Goal: Task Accomplishment & Management: Complete application form

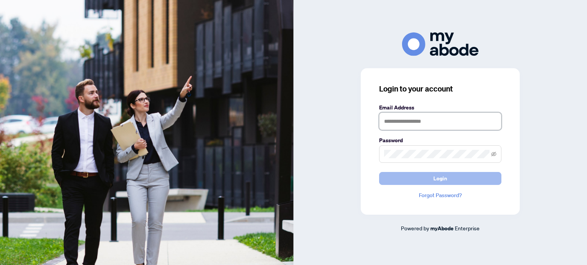
type input "**********"
click at [416, 181] on button "Login" at bounding box center [440, 178] width 122 height 13
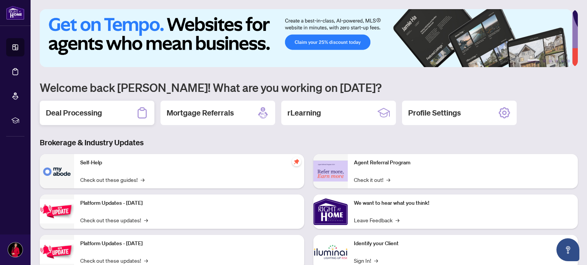
click at [73, 115] on h2 "Deal Processing" at bounding box center [74, 113] width 56 height 11
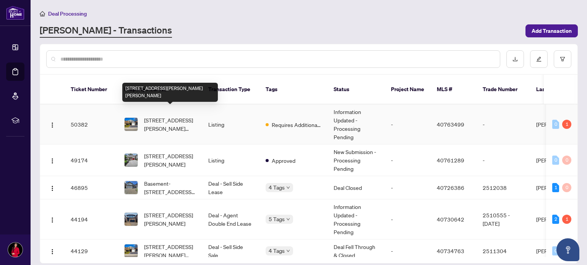
click at [161, 116] on span "[STREET_ADDRESS][PERSON_NAME][PERSON_NAME]" at bounding box center [170, 124] width 52 height 17
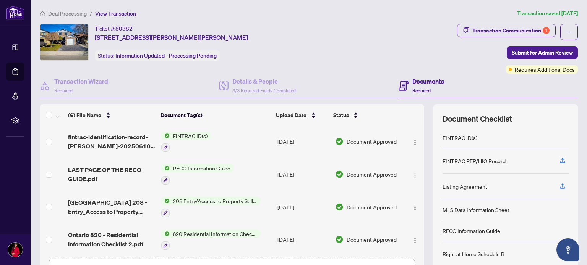
scroll to position [53, 0]
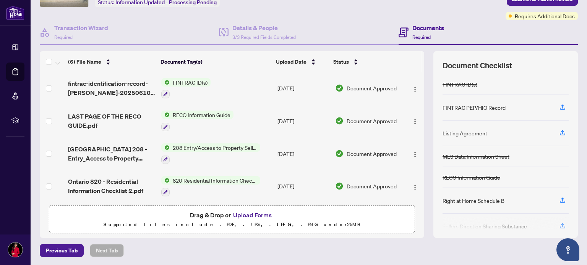
click at [238, 214] on button "Upload Forms" at bounding box center [252, 215] width 43 height 10
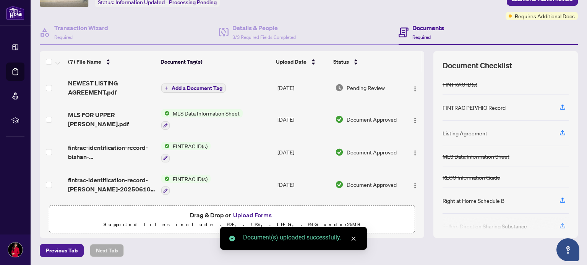
scroll to position [0, 0]
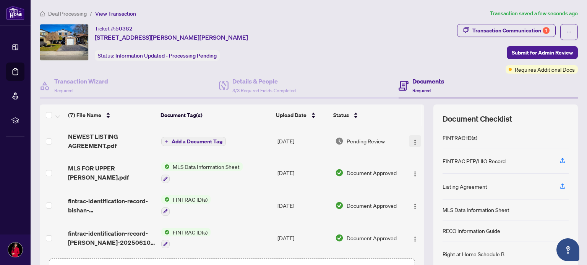
click at [412, 141] on img "button" at bounding box center [415, 142] width 6 height 6
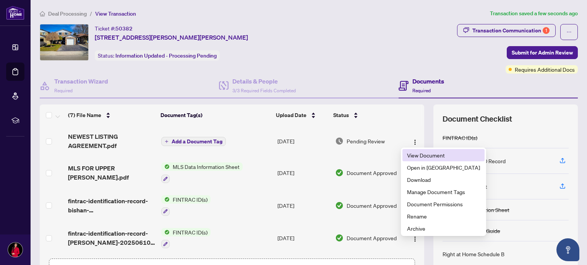
click at [414, 155] on span "View Document" at bounding box center [443, 155] width 73 height 8
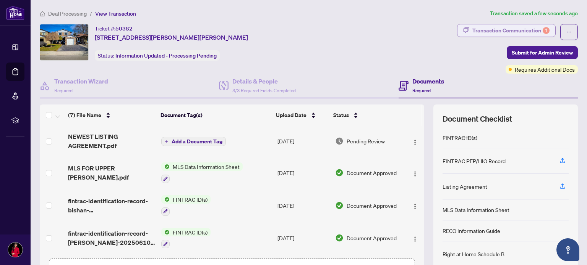
click at [522, 29] on div "Transaction Communication 1" at bounding box center [510, 30] width 77 height 12
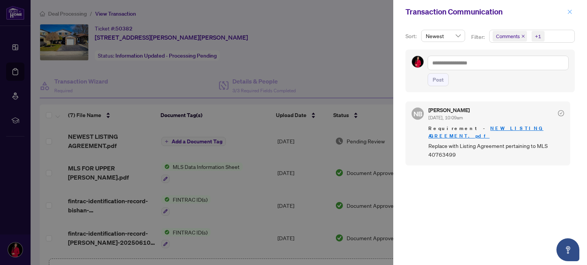
click at [570, 12] on icon "close" at bounding box center [570, 12] width 4 height 4
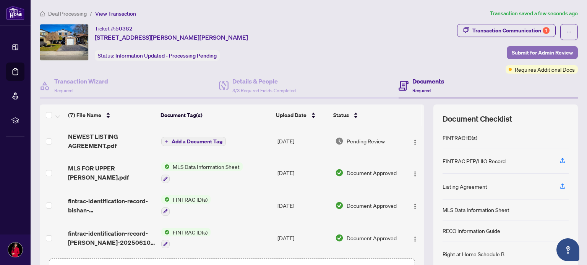
click at [530, 50] on span "Submit for Admin Review" at bounding box center [542, 53] width 61 height 12
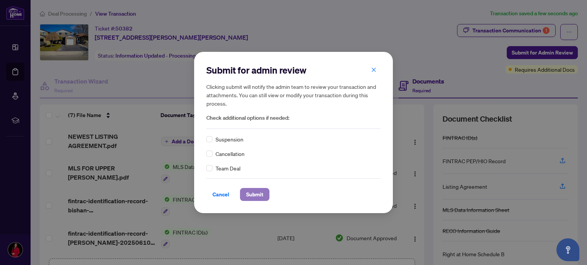
click at [254, 195] on span "Submit" at bounding box center [254, 195] width 17 height 12
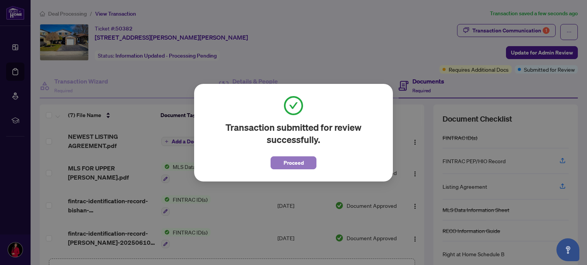
click at [294, 162] on span "Proceed" at bounding box center [293, 163] width 20 height 12
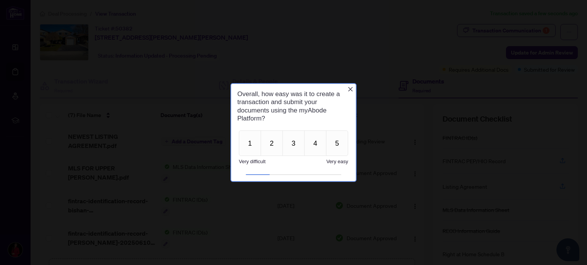
click at [351, 87] on icon "Close button" at bounding box center [350, 89] width 6 height 6
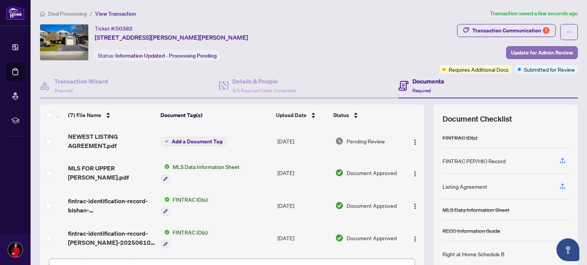
click at [515, 47] on span "Update for Admin Review" at bounding box center [542, 53] width 62 height 12
